Goal: Find specific page/section: Find specific page/section

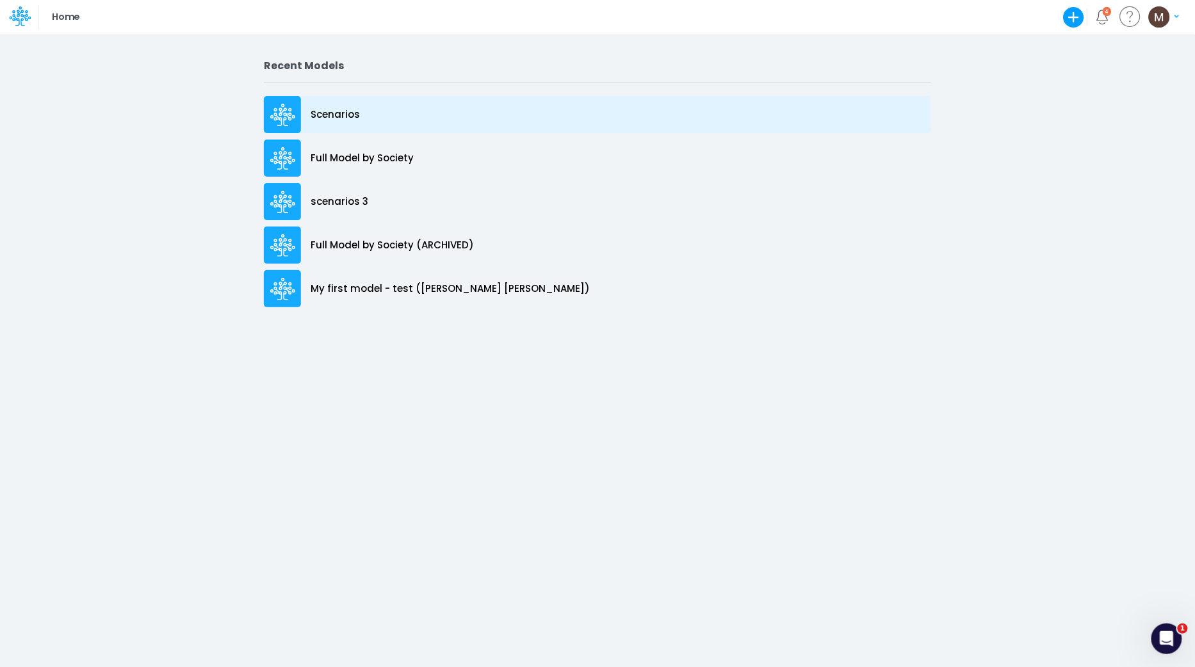
click at [352, 115] on p "Scenarios" at bounding box center [334, 115] width 49 height 15
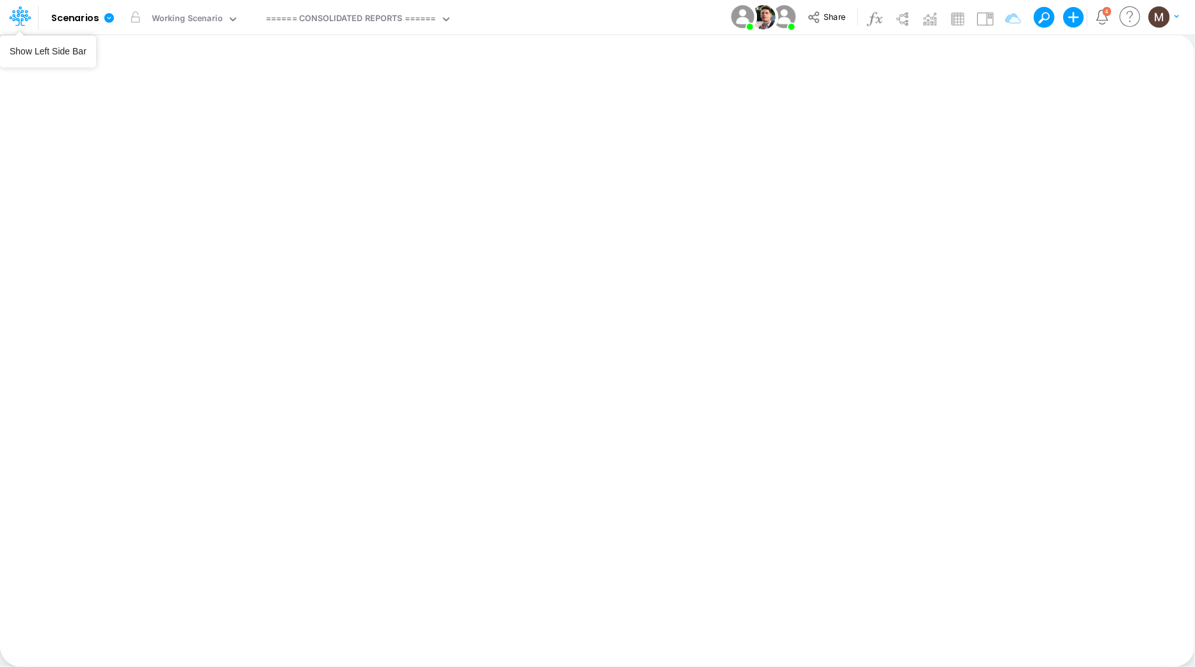
click at [32, 17] on div at bounding box center [19, 17] width 38 height 24
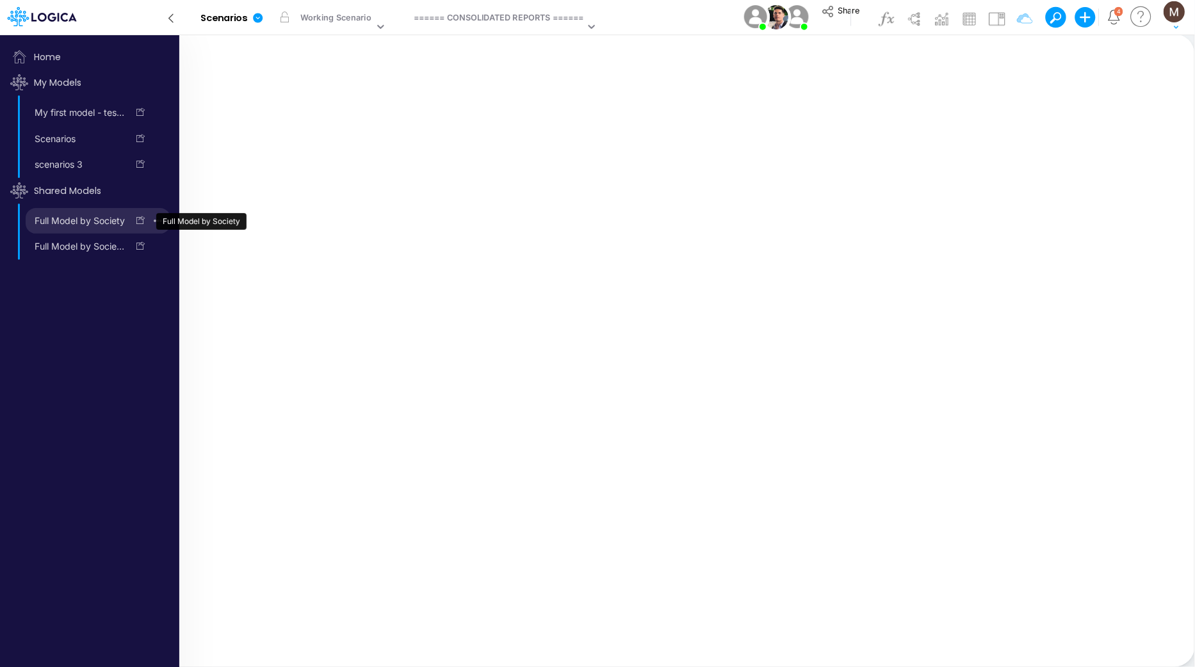
click at [76, 221] on link "Full Model by Society" at bounding box center [77, 221] width 102 height 20
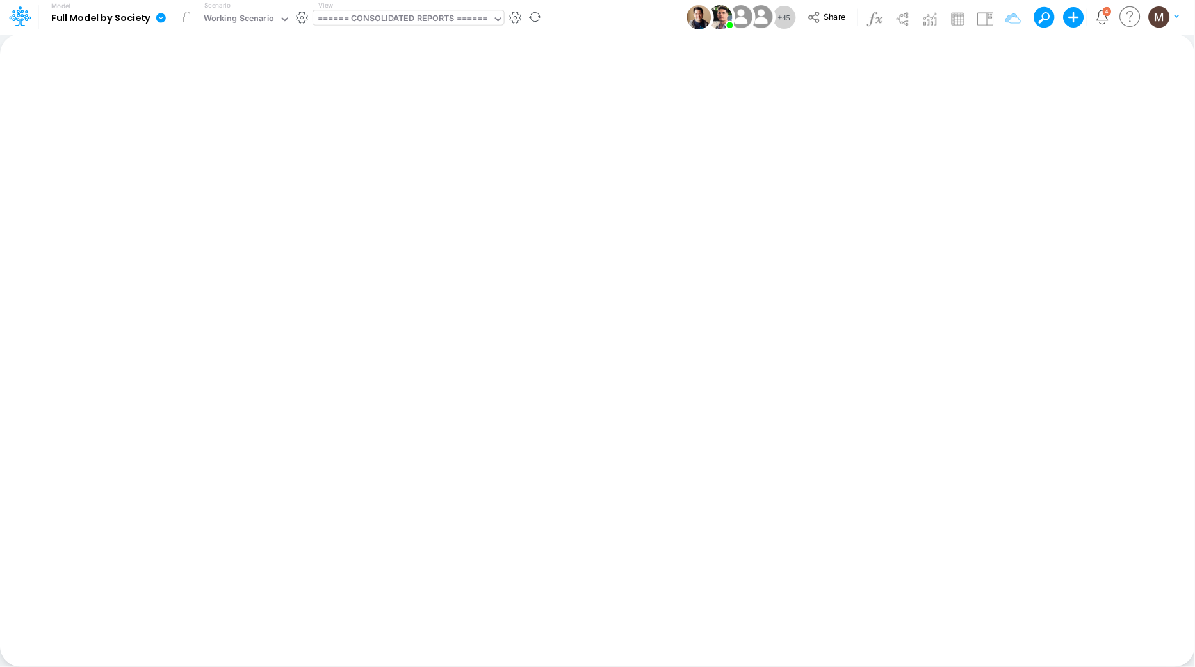
click at [368, 17] on div "====== CONSOLIDATED REPORTS ======" at bounding box center [403, 19] width 170 height 15
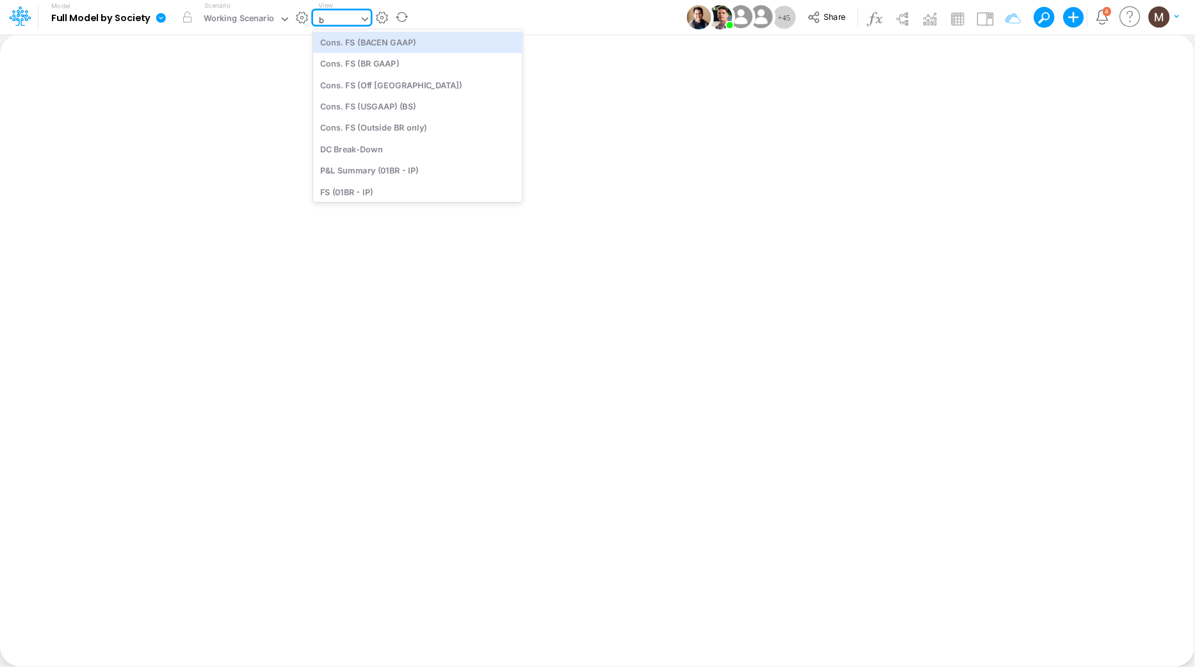
type input "bs"
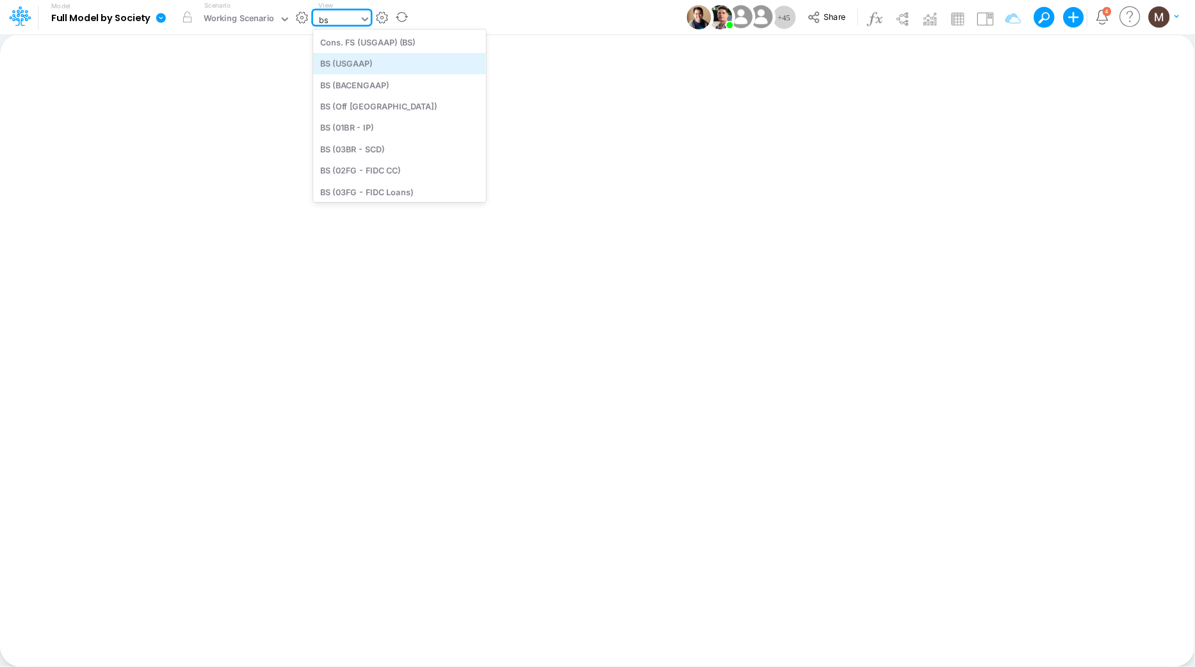
click at [380, 60] on div "BS (USGAAP)" at bounding box center [399, 63] width 173 height 21
type input "BS (USGAAP) - Detailed"
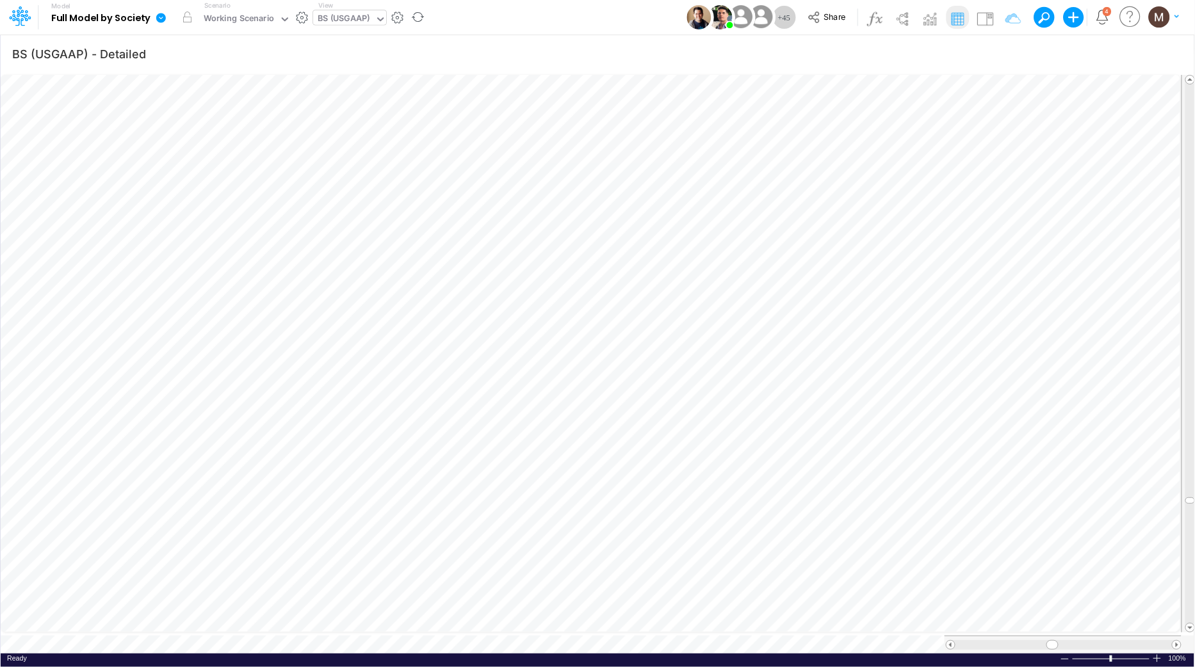
scroll to position [0, 1]
